Goal: Task Accomplishment & Management: Use online tool/utility

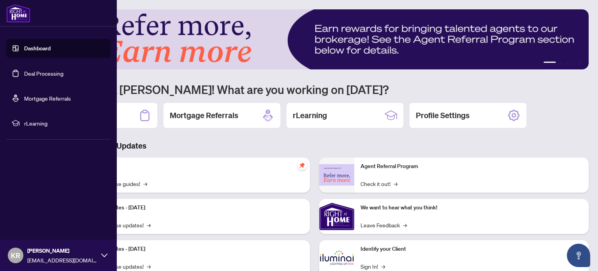
click at [53, 73] on link "Deal Processing" at bounding box center [43, 73] width 39 height 7
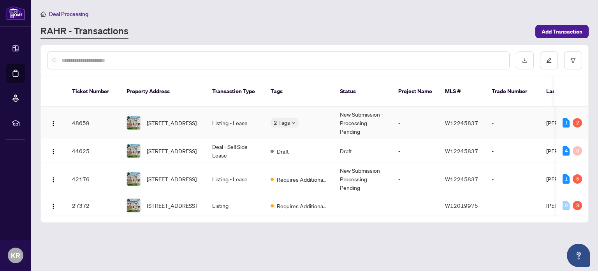
click at [222, 121] on td "Listing - Lease" at bounding box center [235, 123] width 58 height 32
